Goal: Information Seeking & Learning: Learn about a topic

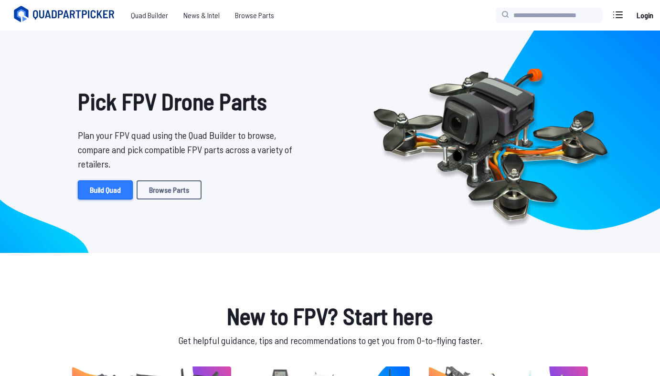
click at [117, 192] on link "Build Quad" at bounding box center [105, 189] width 55 height 19
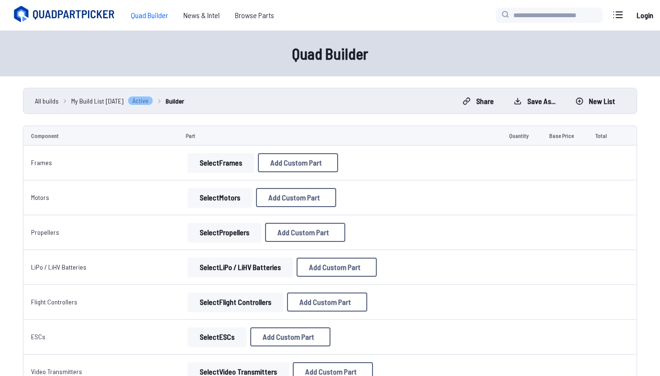
click at [96, 8] on icon at bounding box center [65, 14] width 107 height 19
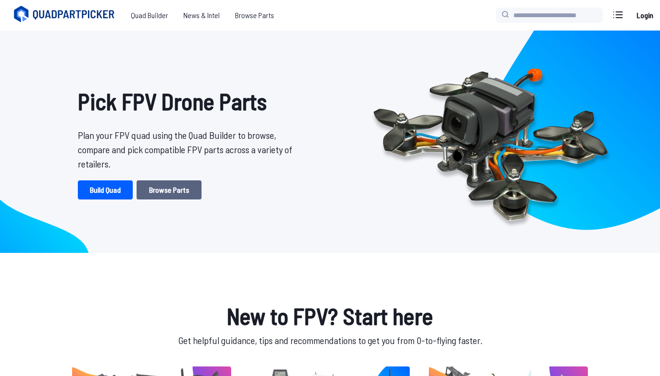
click at [177, 187] on link "Browse Parts" at bounding box center [169, 189] width 65 height 19
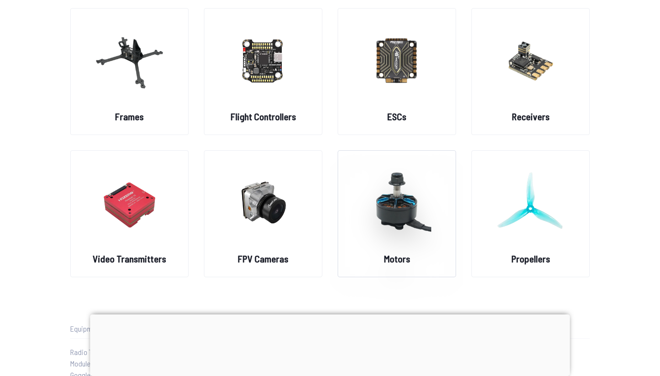
scroll to position [94, 0]
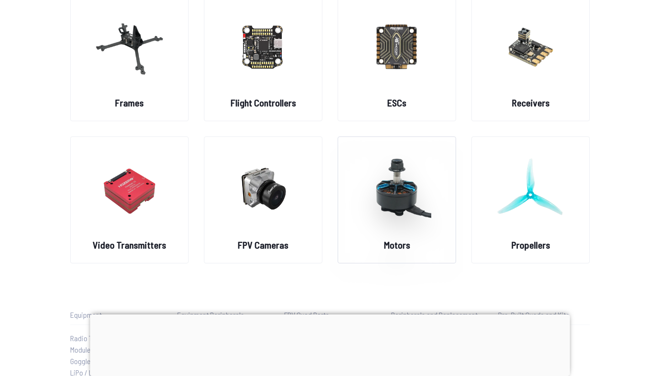
click at [381, 236] on figure at bounding box center [396, 187] width 107 height 101
click at [388, 189] on img at bounding box center [396, 189] width 69 height 84
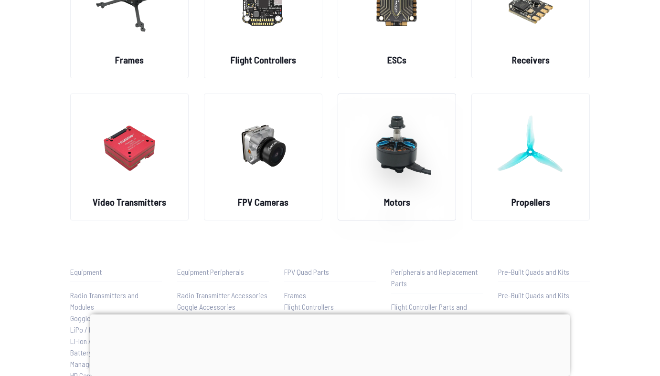
scroll to position [0, 0]
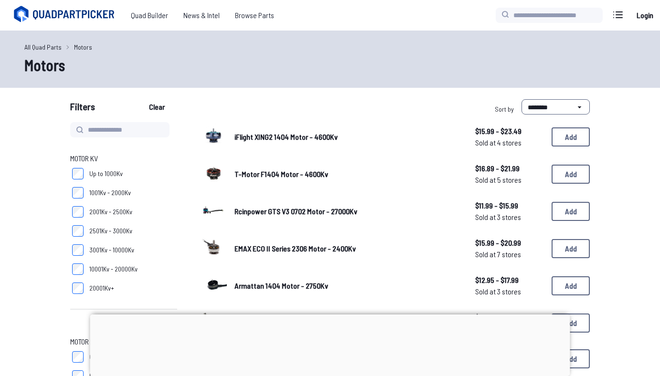
click at [101, 15] on icon at bounding box center [74, 15] width 83 height 10
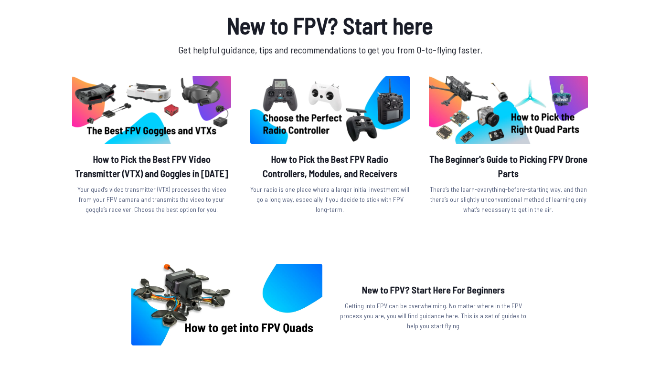
scroll to position [295, 0]
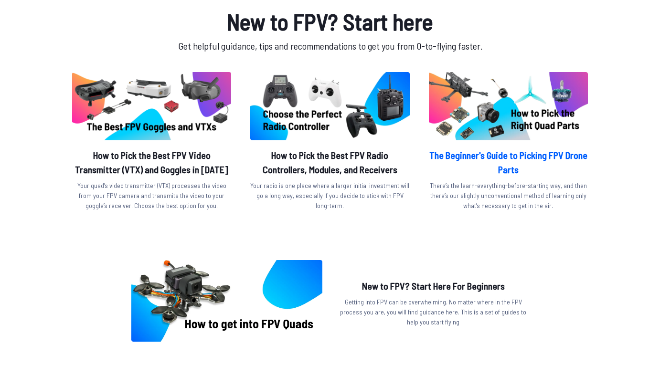
click at [458, 155] on h2 "The Beginner's Guide to Picking FPV Drone Parts" at bounding box center [508, 162] width 159 height 29
